Goal: Task Accomplishment & Management: Complete application form

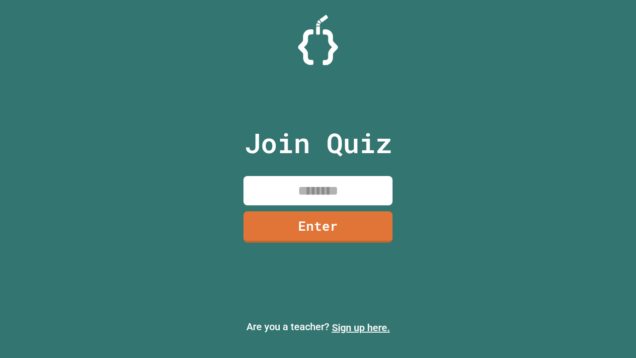
click at [361, 328] on link "Sign up here." at bounding box center [361, 328] width 58 height 12
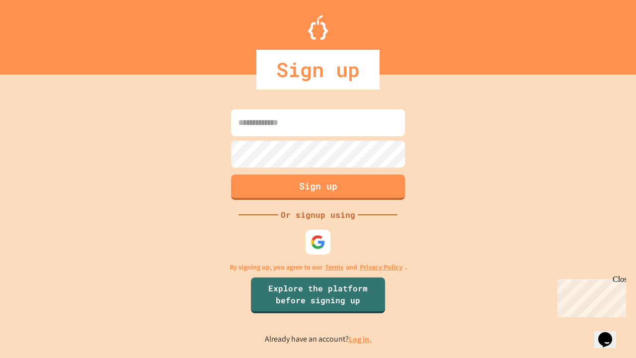
click at [361, 339] on link "Log in." at bounding box center [360, 339] width 23 height 10
